Goal: Check status

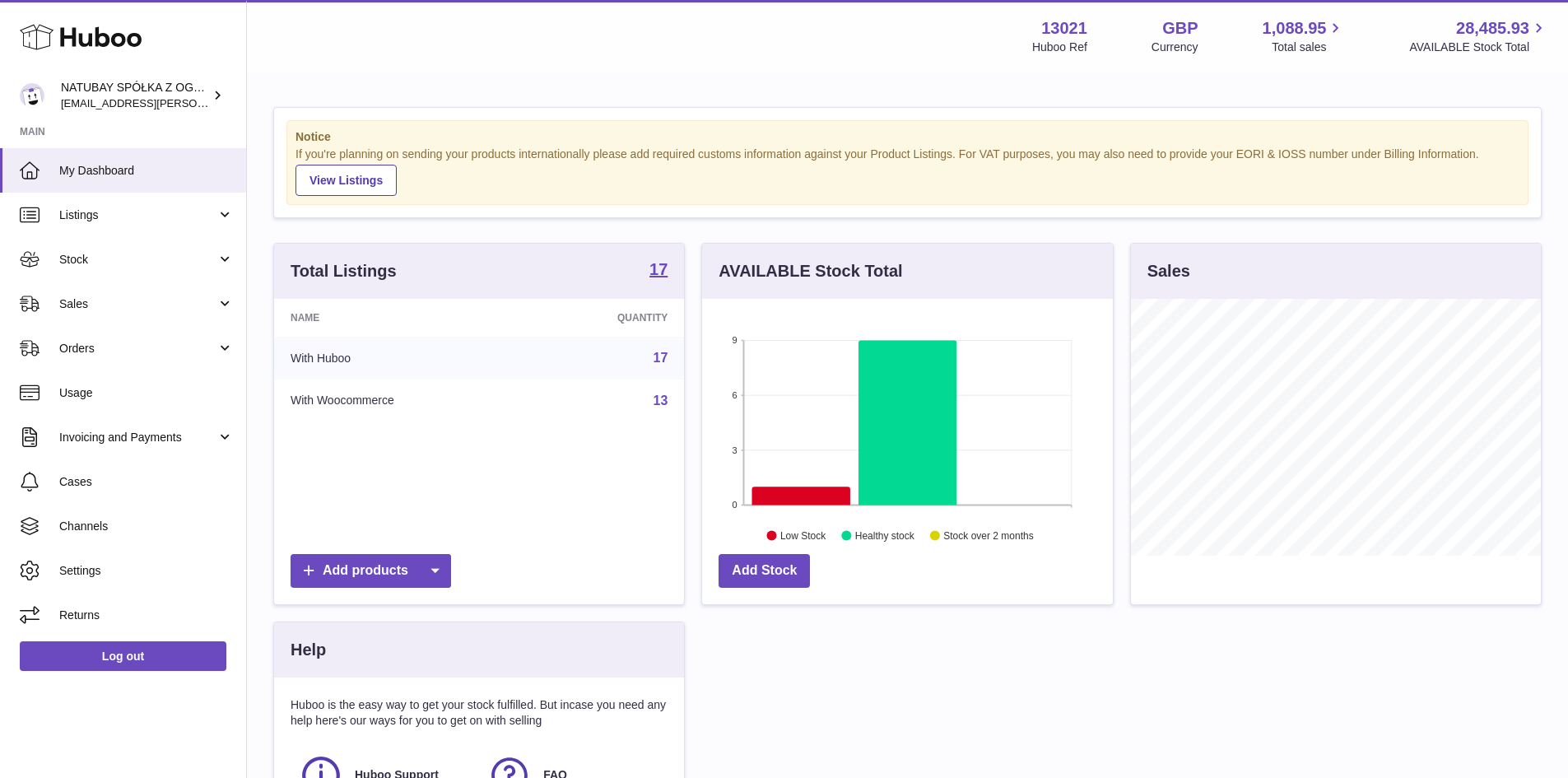
scroll to position [256, 411]
click at [694, 289] on div "AVAILABLE Stock Total 9 6 3 0 Low Stock Healthy stock Stock over 2 months Add S…" at bounding box center [907, 432] width 428 height 379
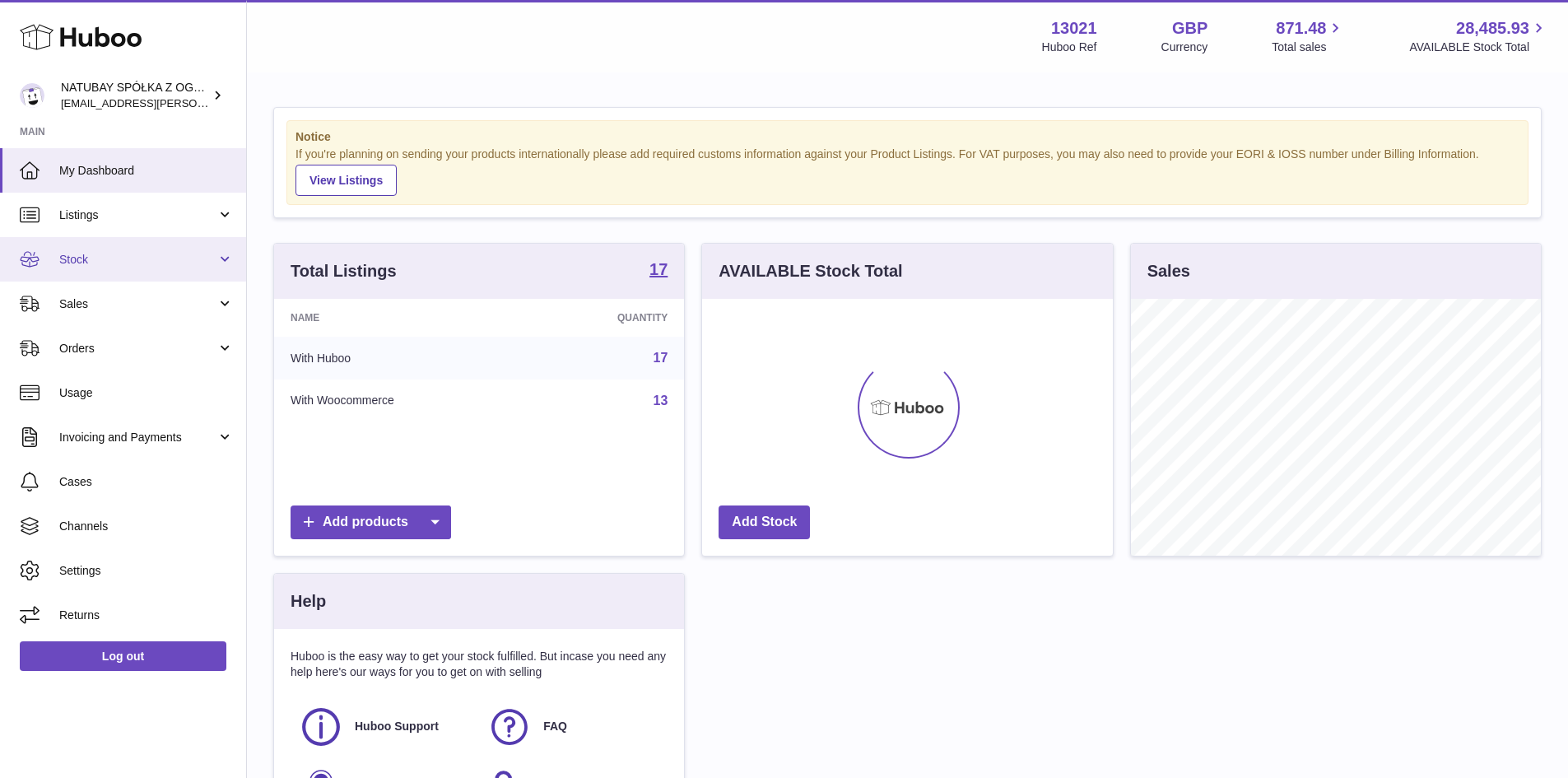
scroll to position [256, 411]
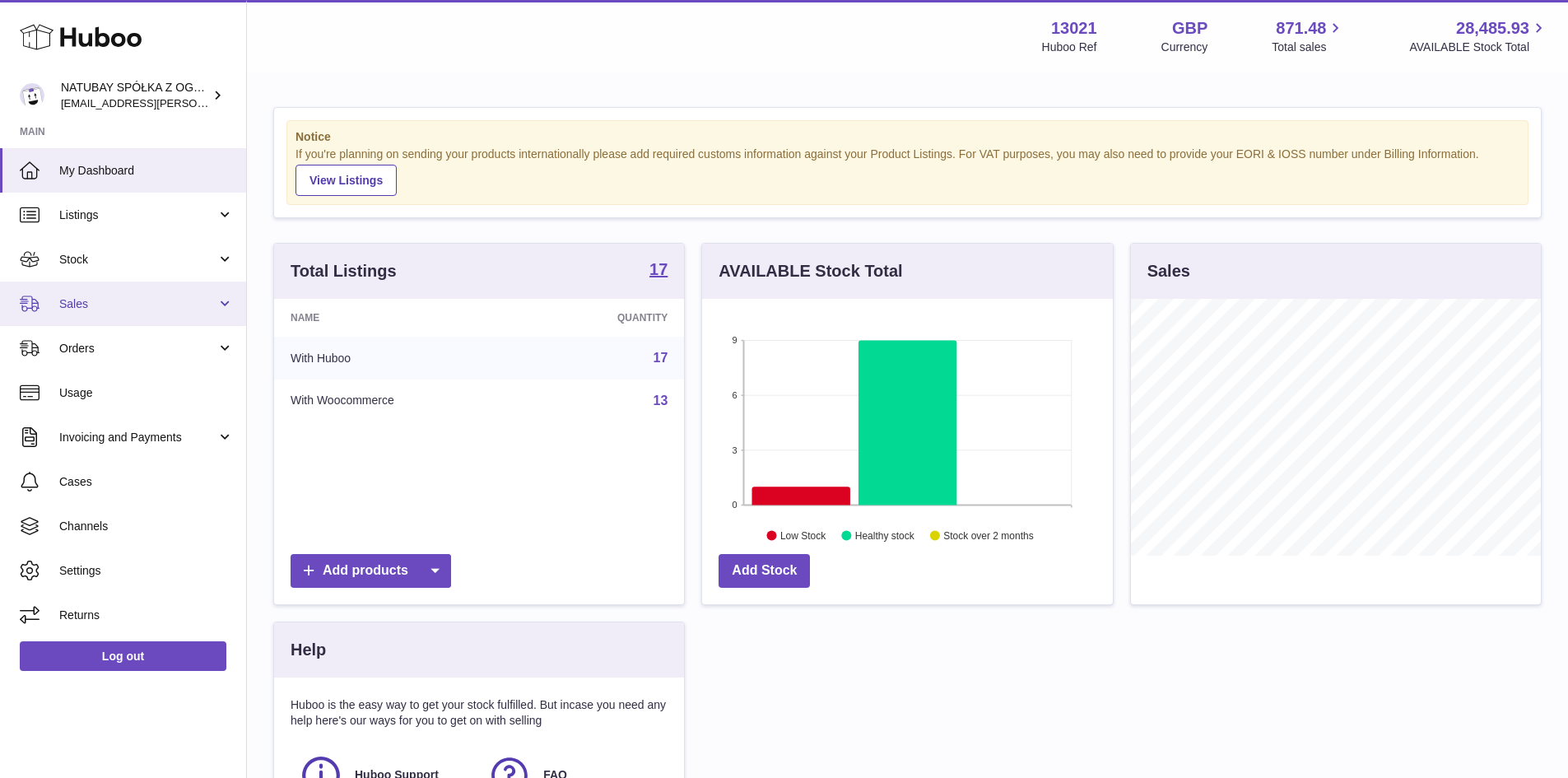
click at [132, 303] on span "Sales" at bounding box center [138, 304] width 158 height 16
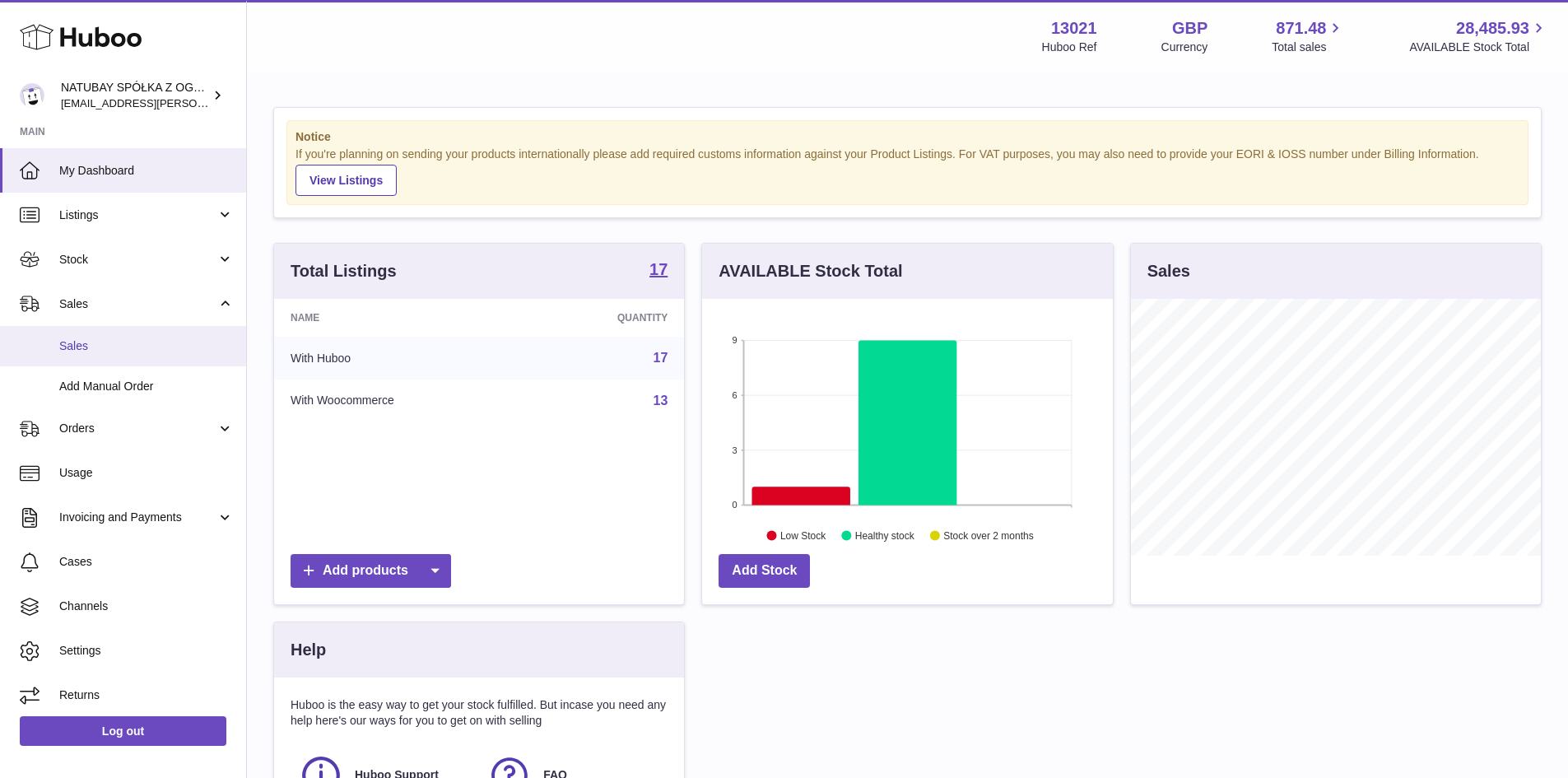
click at [145, 339] on span "Sales" at bounding box center [146, 346] width 175 height 16
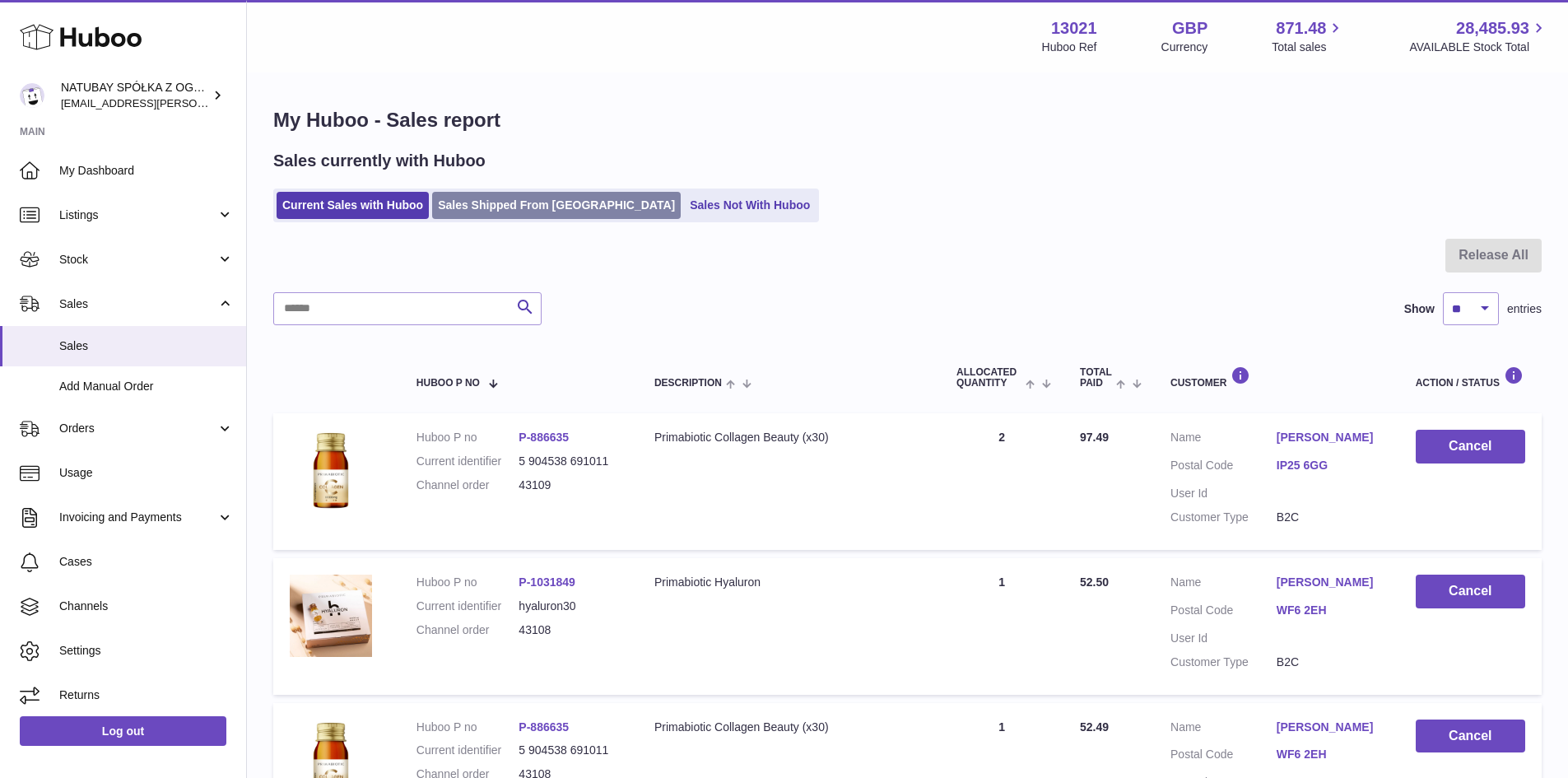
click at [533, 208] on link "Sales Shipped From [GEOGRAPHIC_DATA]" at bounding box center [556, 204] width 248 height 27
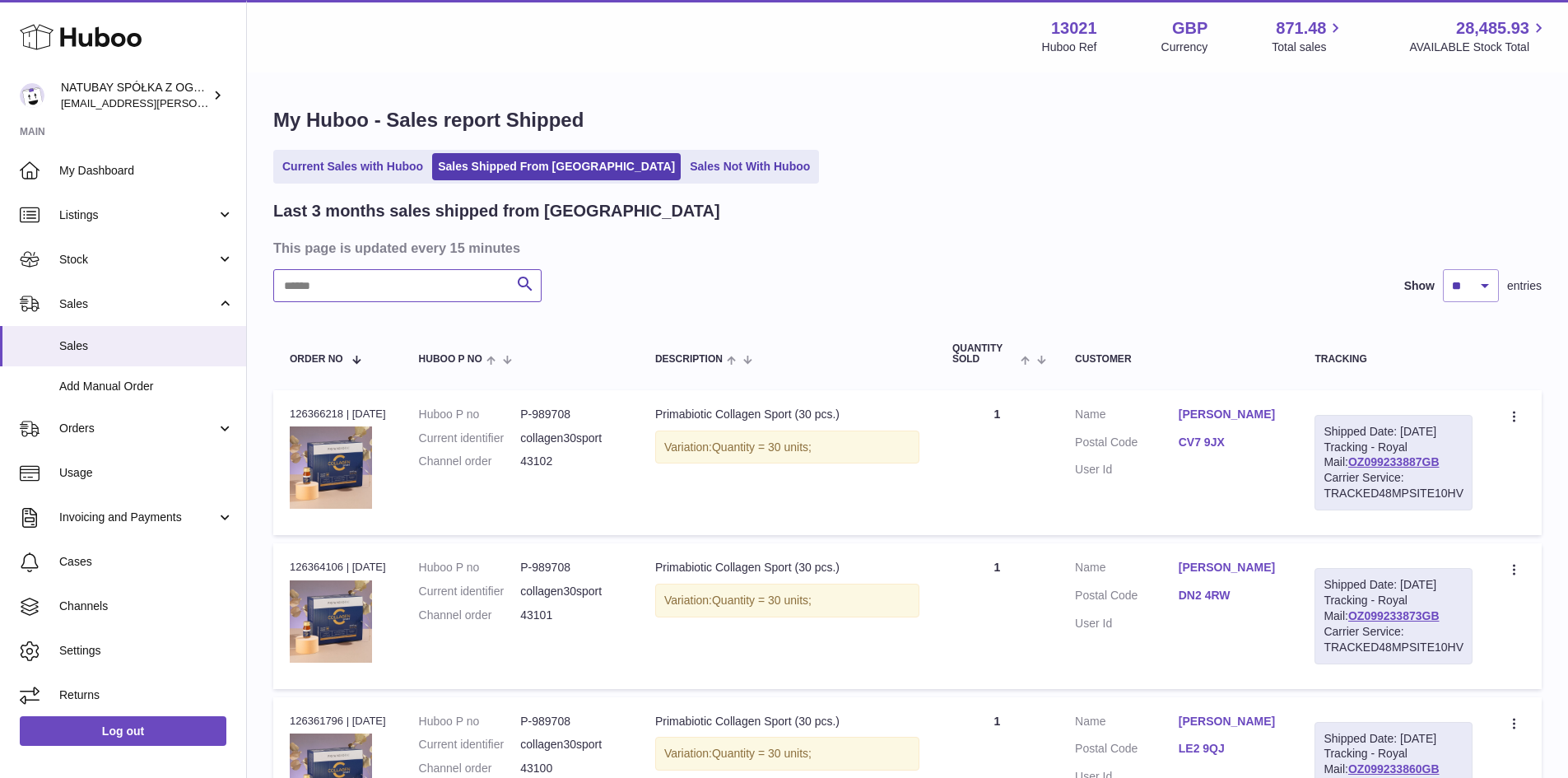
click at [426, 289] on input "text" at bounding box center [407, 285] width 268 height 33
type input "*****"
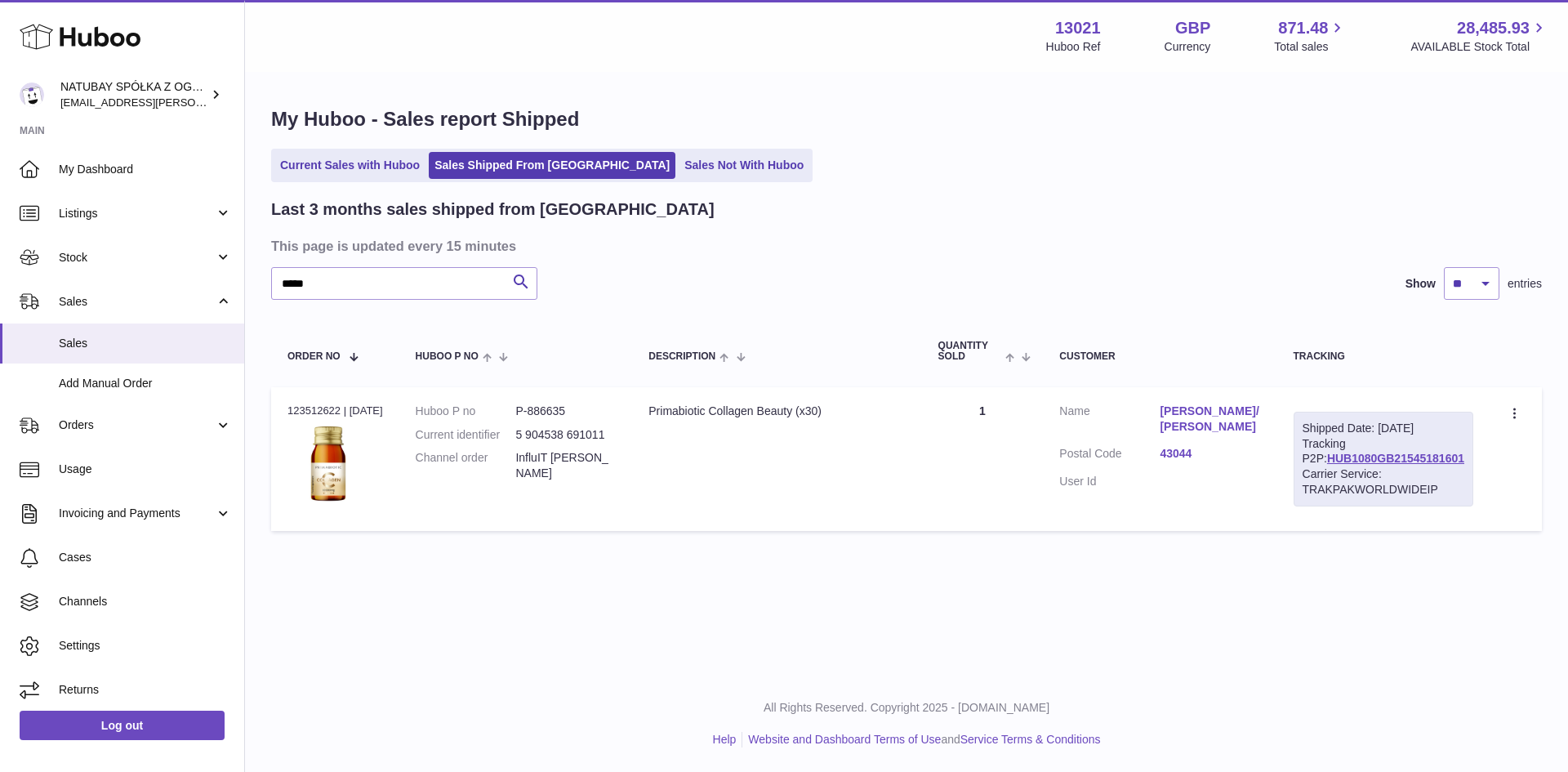
click at [1393, 466] on div "Shipped Date: 26th Aug 2025 Tracking P2P: HUB1080GB21545181601 Carrier Service:…" at bounding box center [1384, 459] width 180 height 95
click at [1393, 464] on link "HUB1080GB21545181601" at bounding box center [1396, 457] width 138 height 13
